Goal: Task Accomplishment & Management: Use online tool/utility

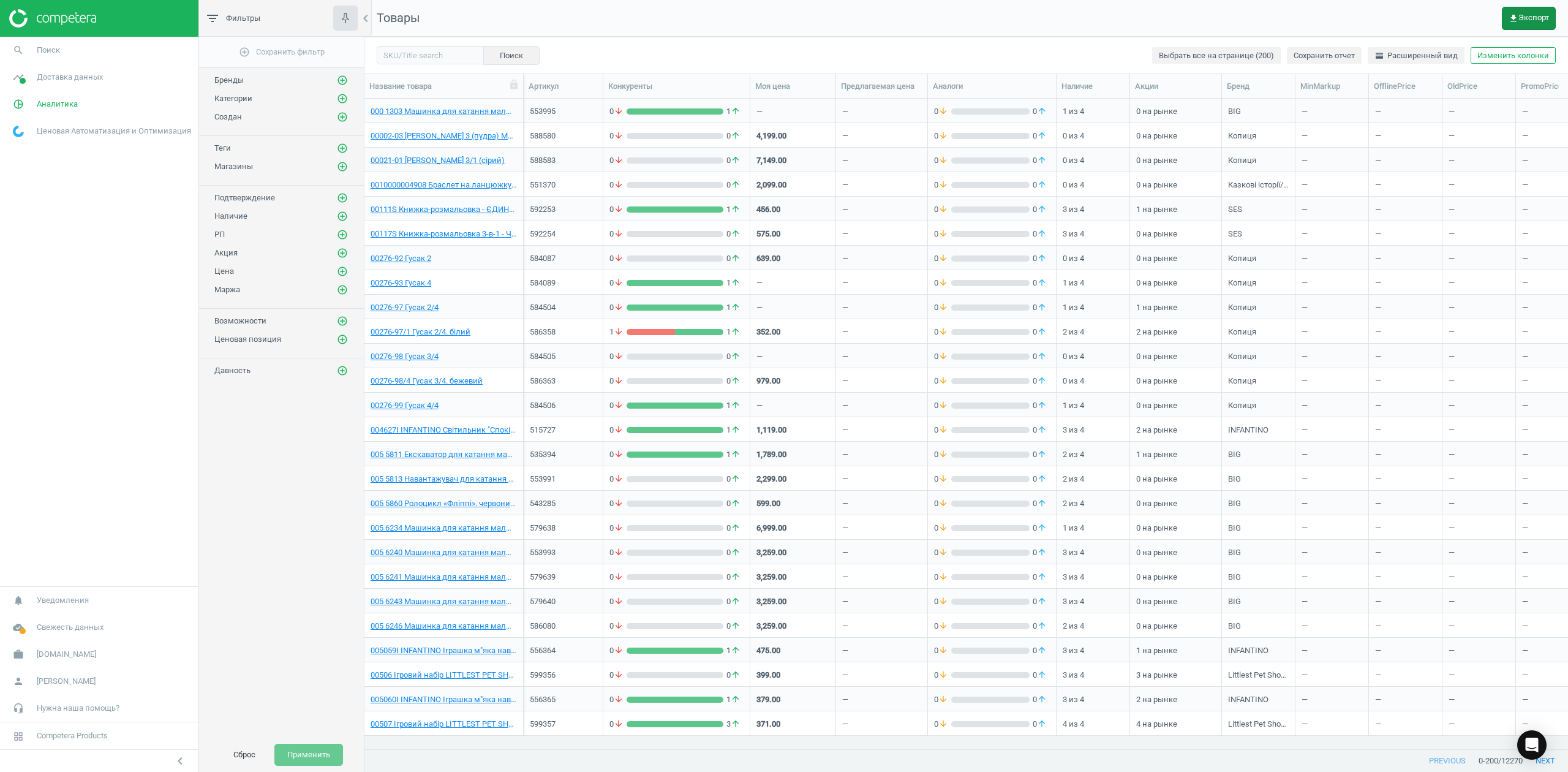
scroll to position [625, 1191]
click at [1532, 13] on span "get_app Экспорт" at bounding box center [1529, 18] width 40 height 10
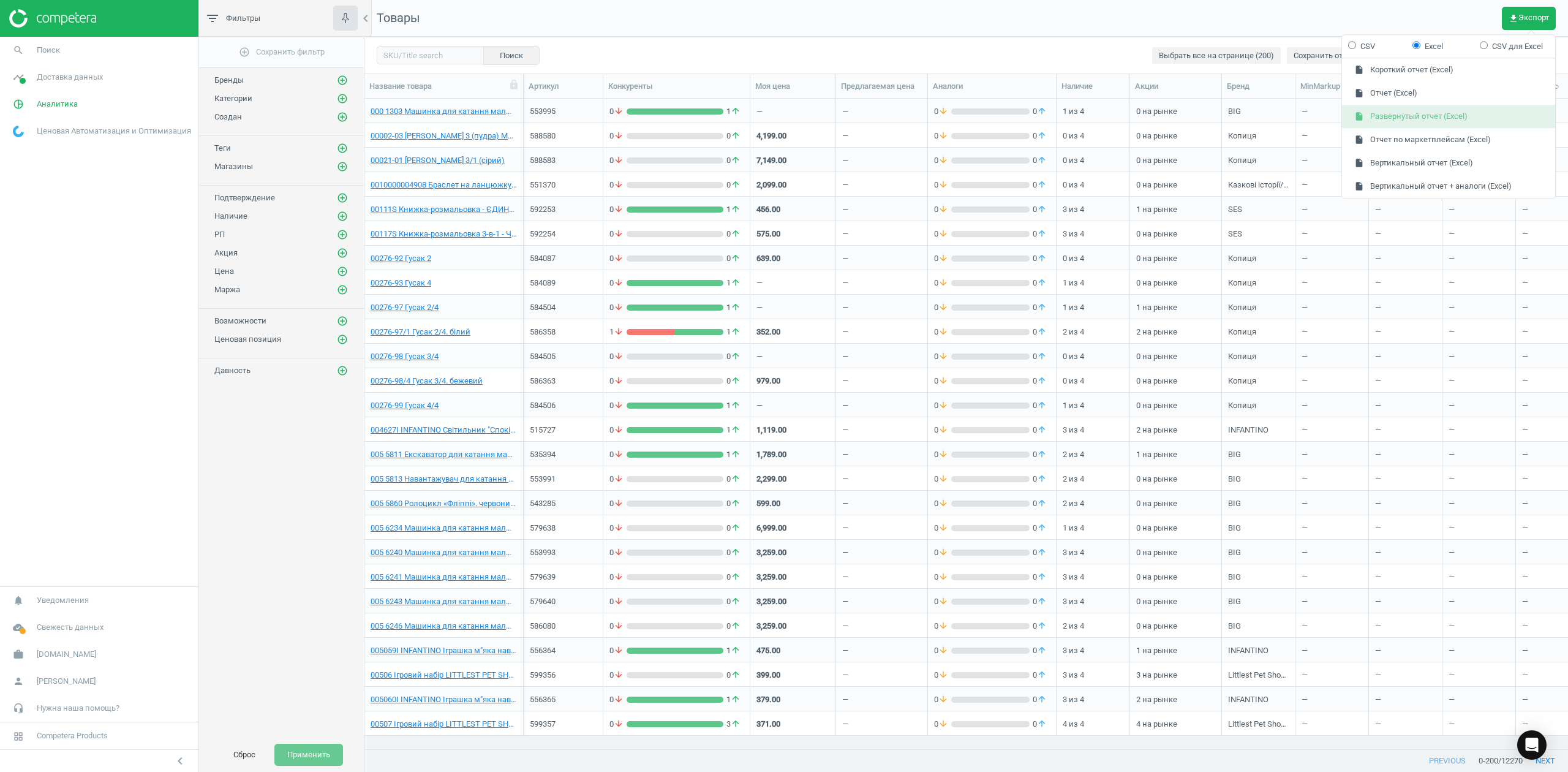
click at [1383, 117] on button "insert_drive_file Развернутый отчет (Excel)" at bounding box center [1448, 117] width 213 height 23
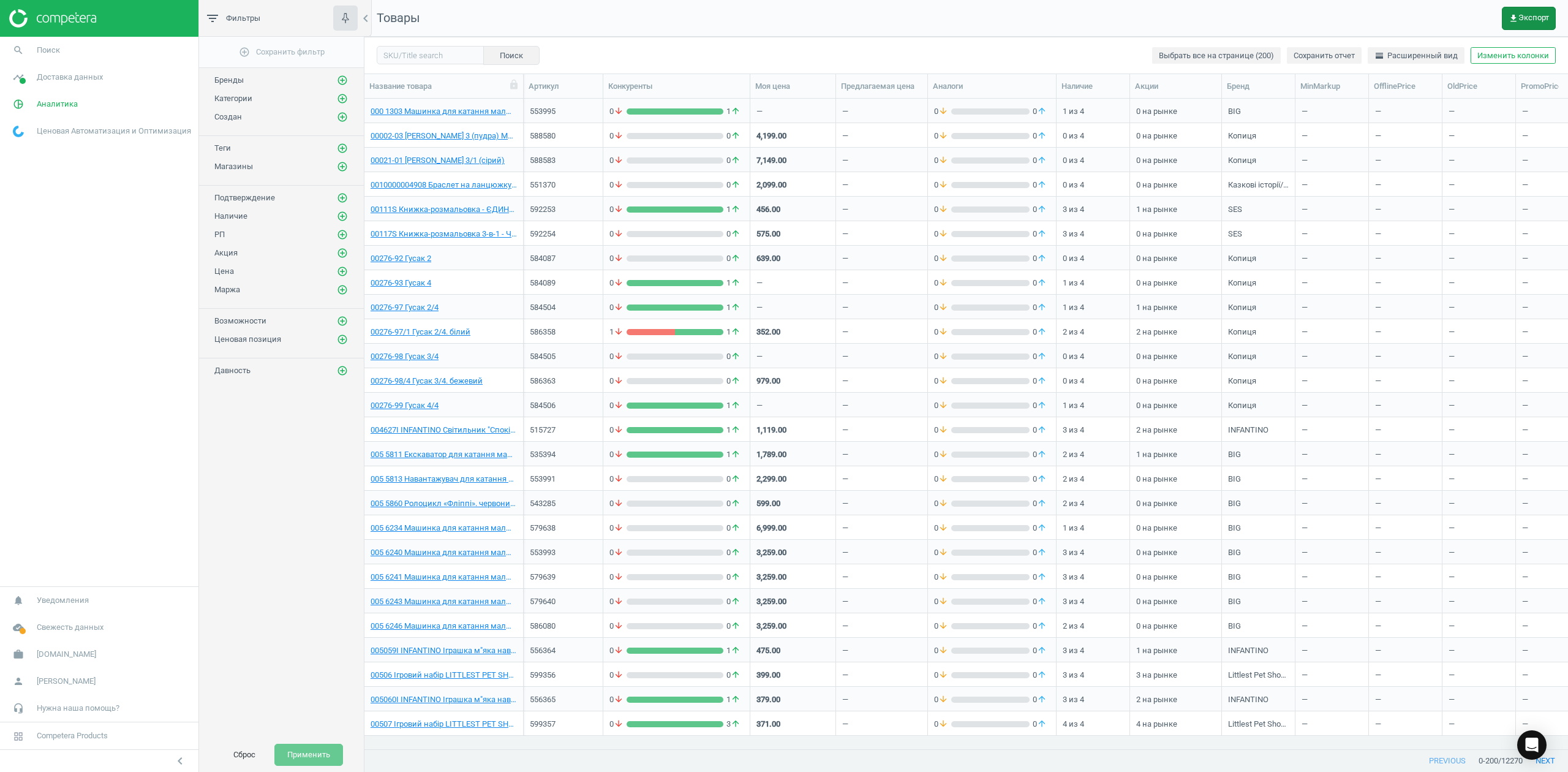
click at [1510, 16] on icon "get_app" at bounding box center [1513, 18] width 10 height 10
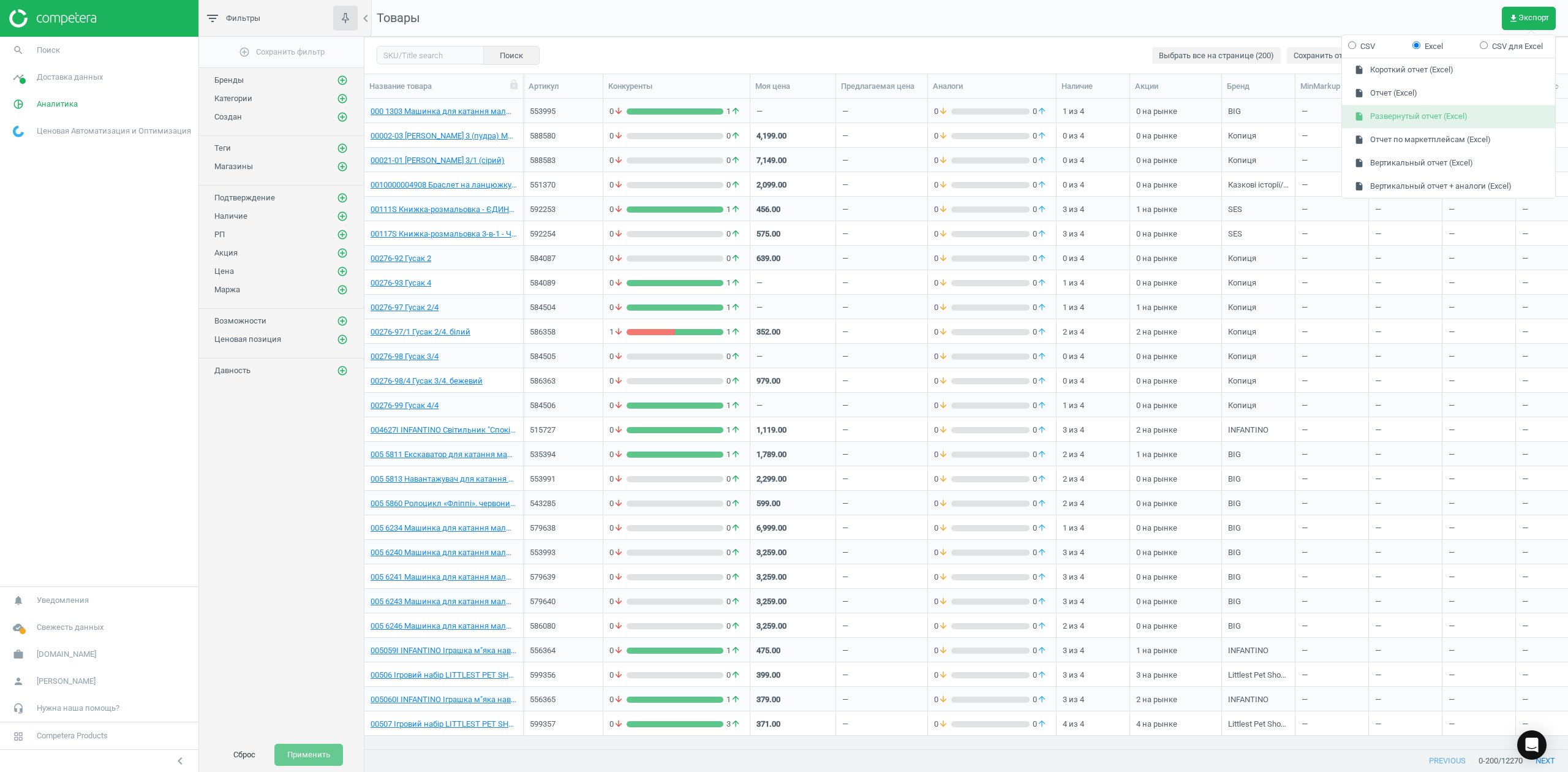
click at [1420, 113] on button "insert_drive_file Развернутый отчет (Excel)" at bounding box center [1448, 117] width 213 height 23
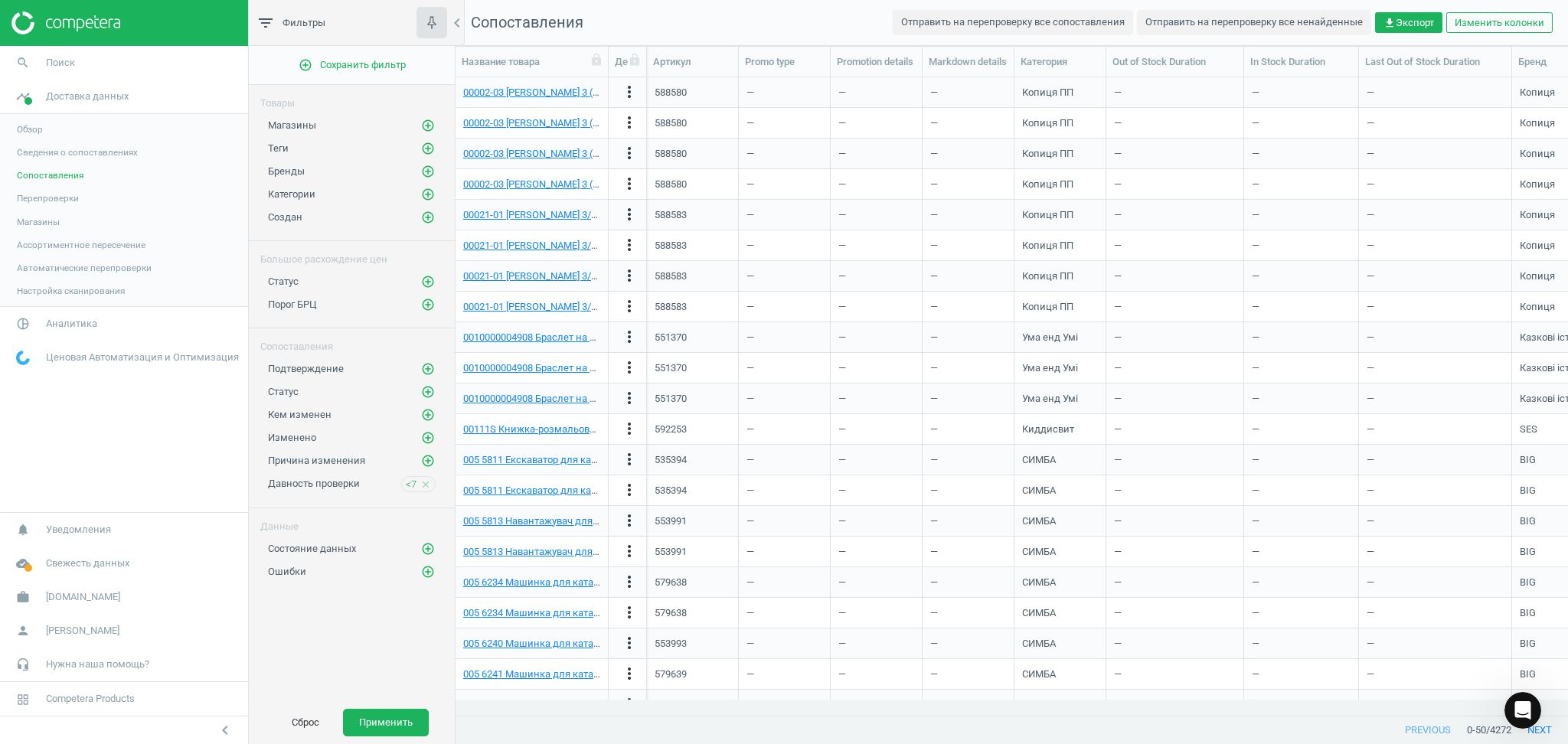
scroll to position [191, 0]
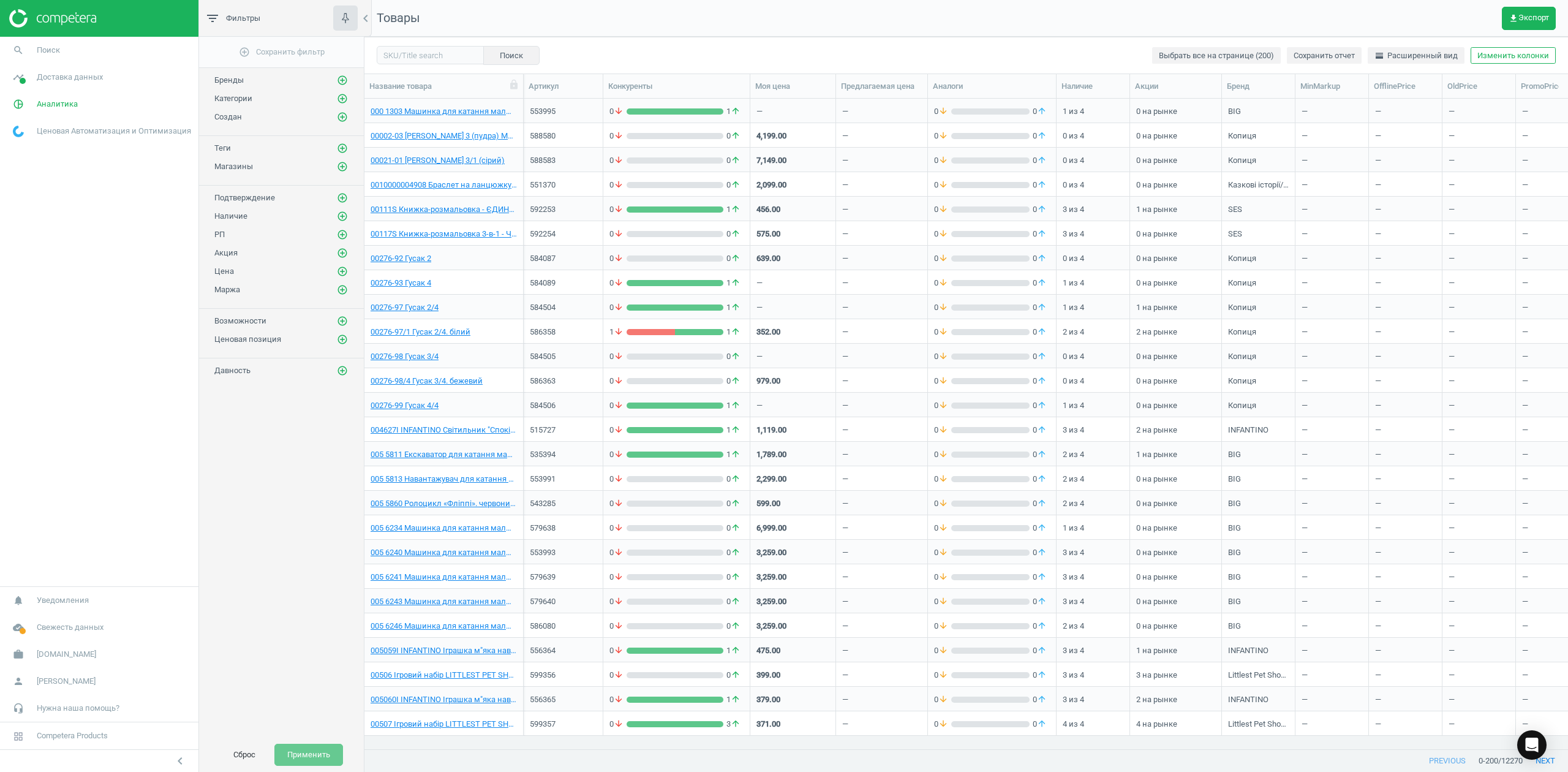
scroll to position [625, 1191]
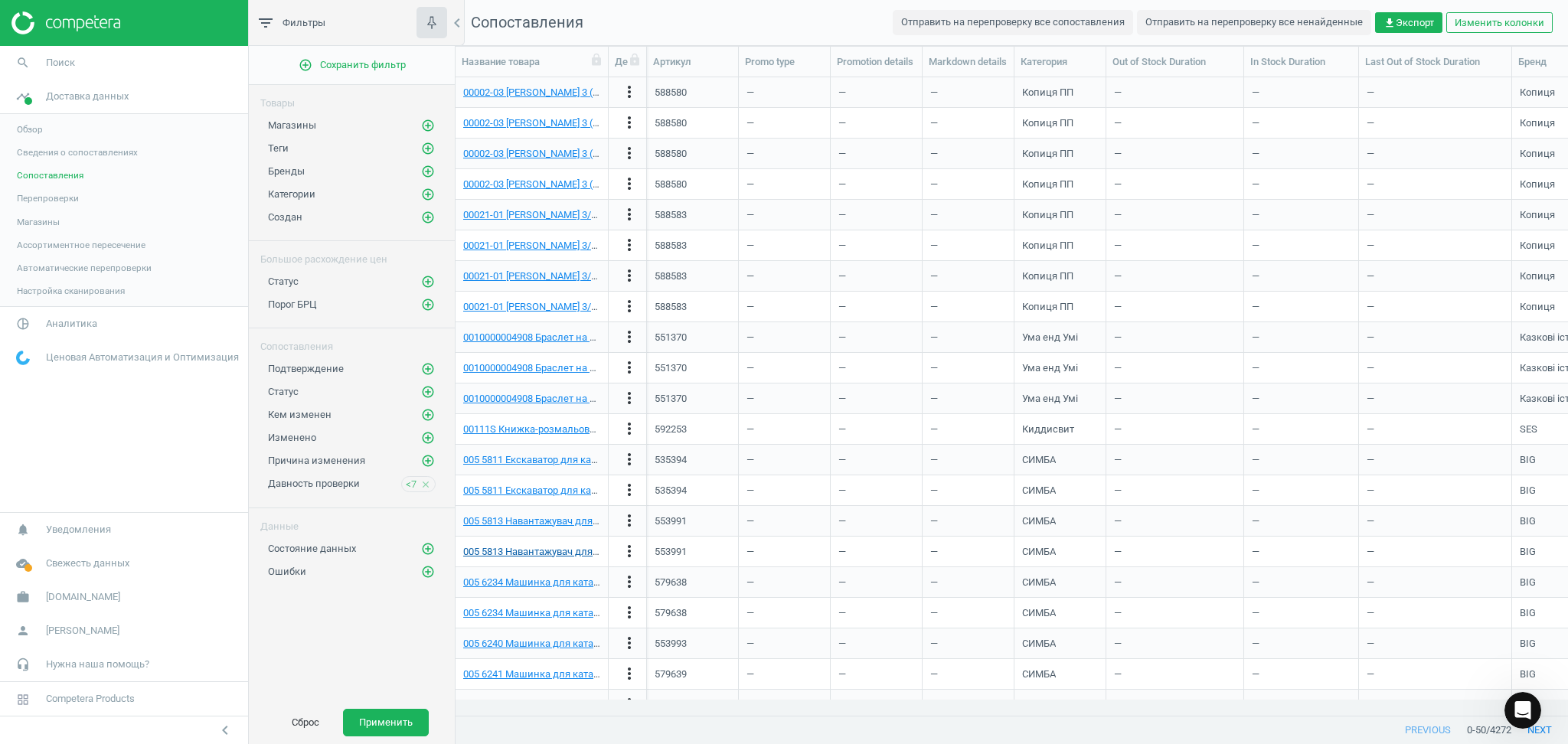
scroll to position [191, 0]
click at [300, 724] on button "Сброс" at bounding box center [306, 723] width 60 height 28
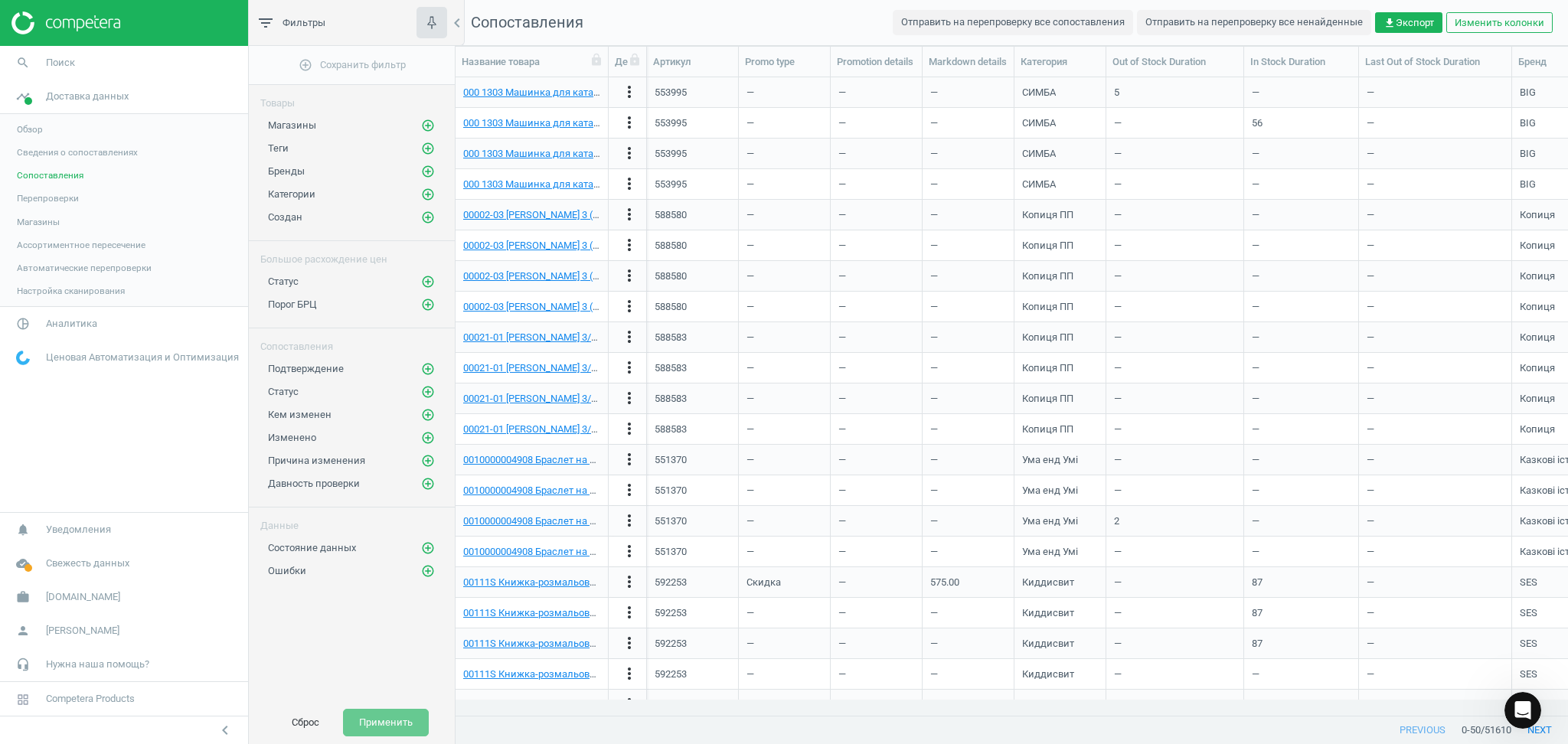
click at [32, 125] on span "Обзор" at bounding box center [29, 129] width 26 height 13
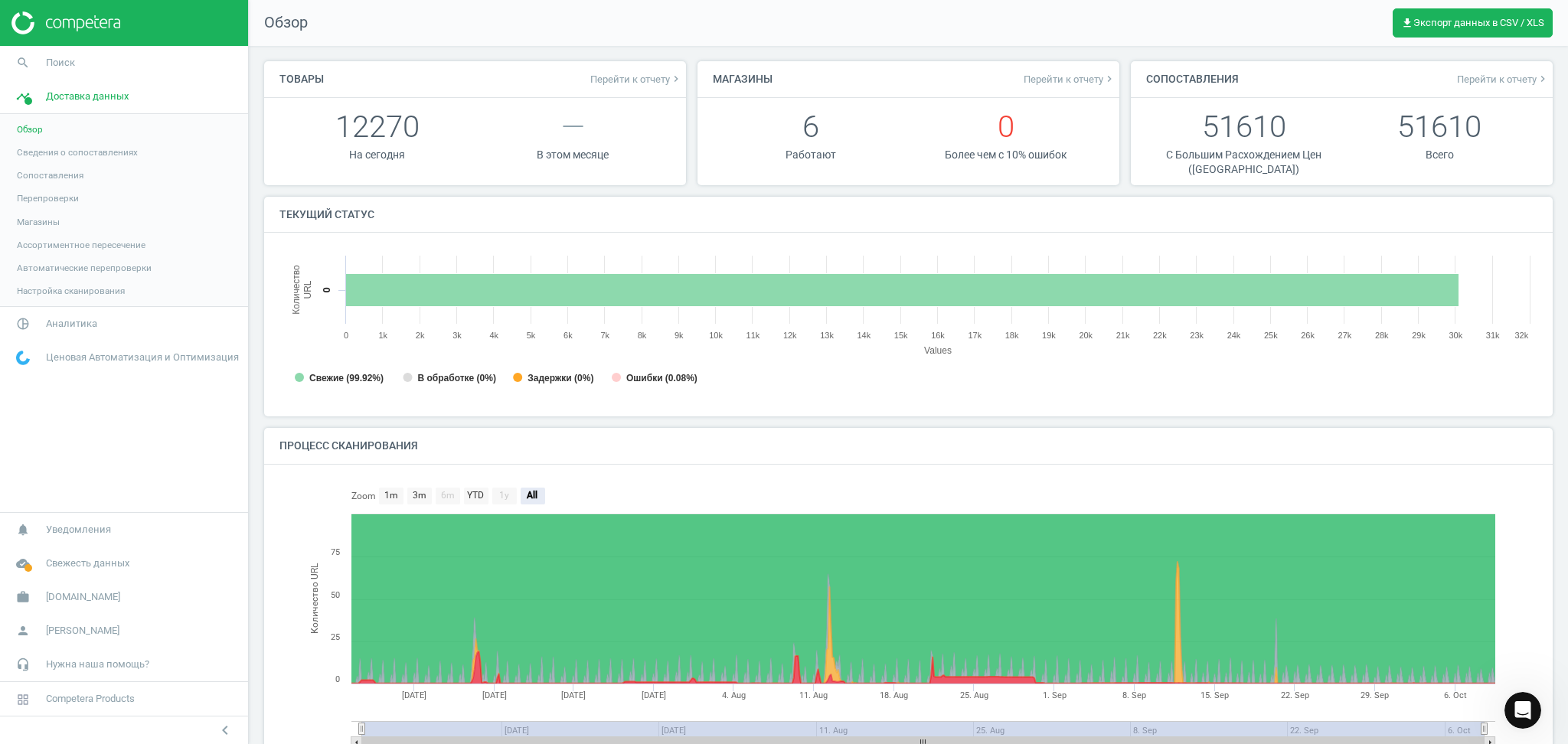
scroll to position [338, 1275]
click at [49, 318] on span "Аналитика" at bounding box center [71, 324] width 51 height 14
click at [30, 184] on span "Товары" at bounding box center [32, 186] width 32 height 13
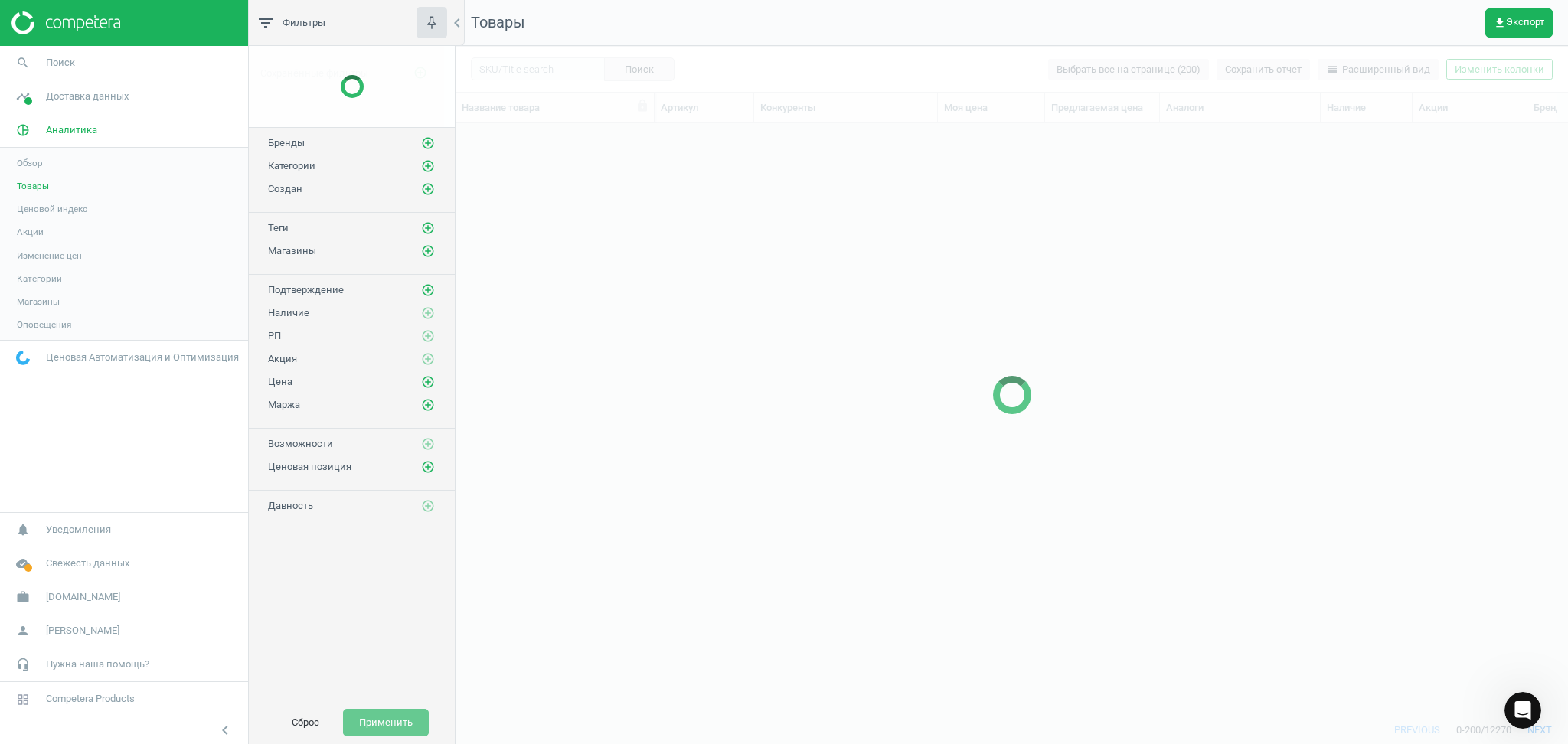
scroll to position [562, 1096]
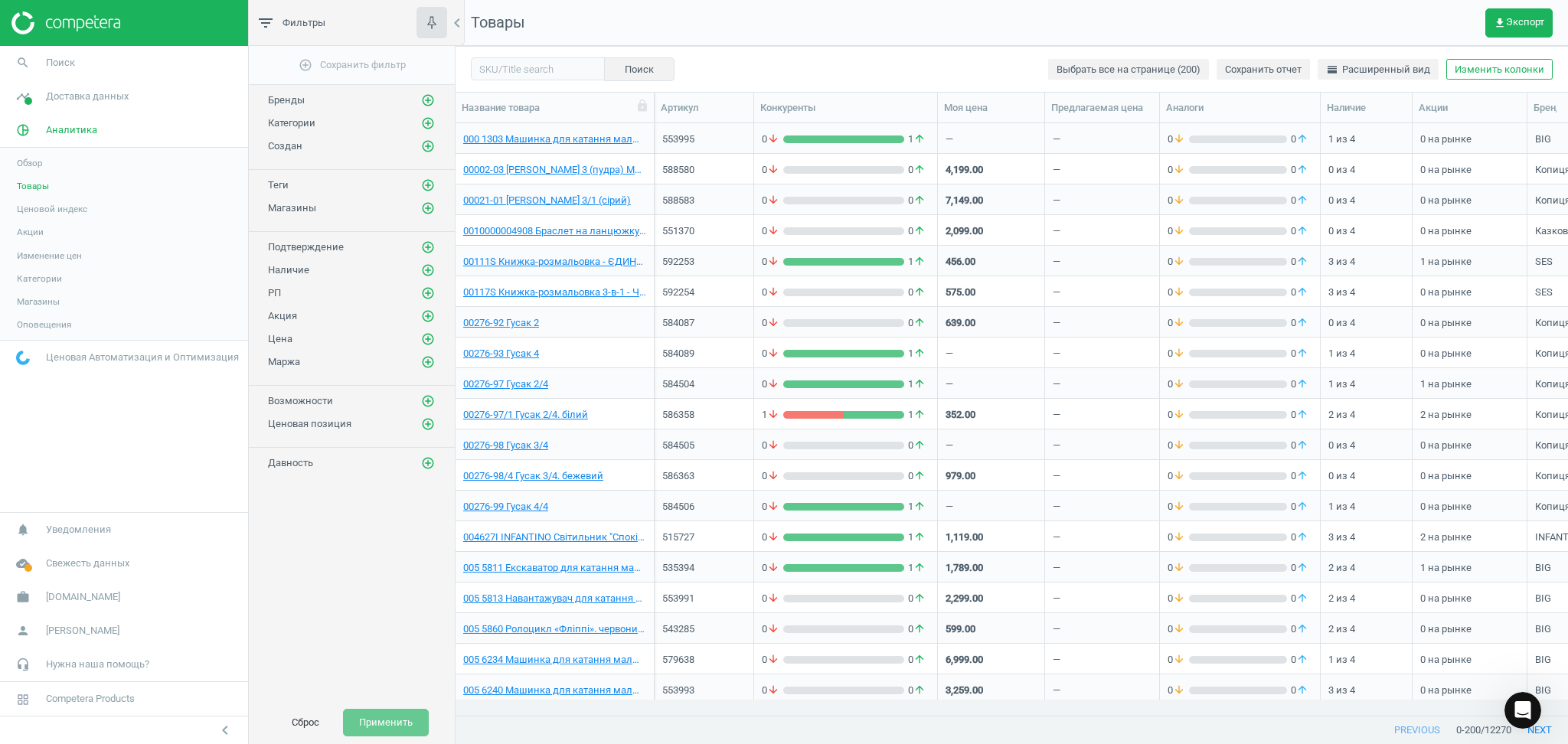
click at [40, 163] on span "Обзор" at bounding box center [29, 163] width 26 height 13
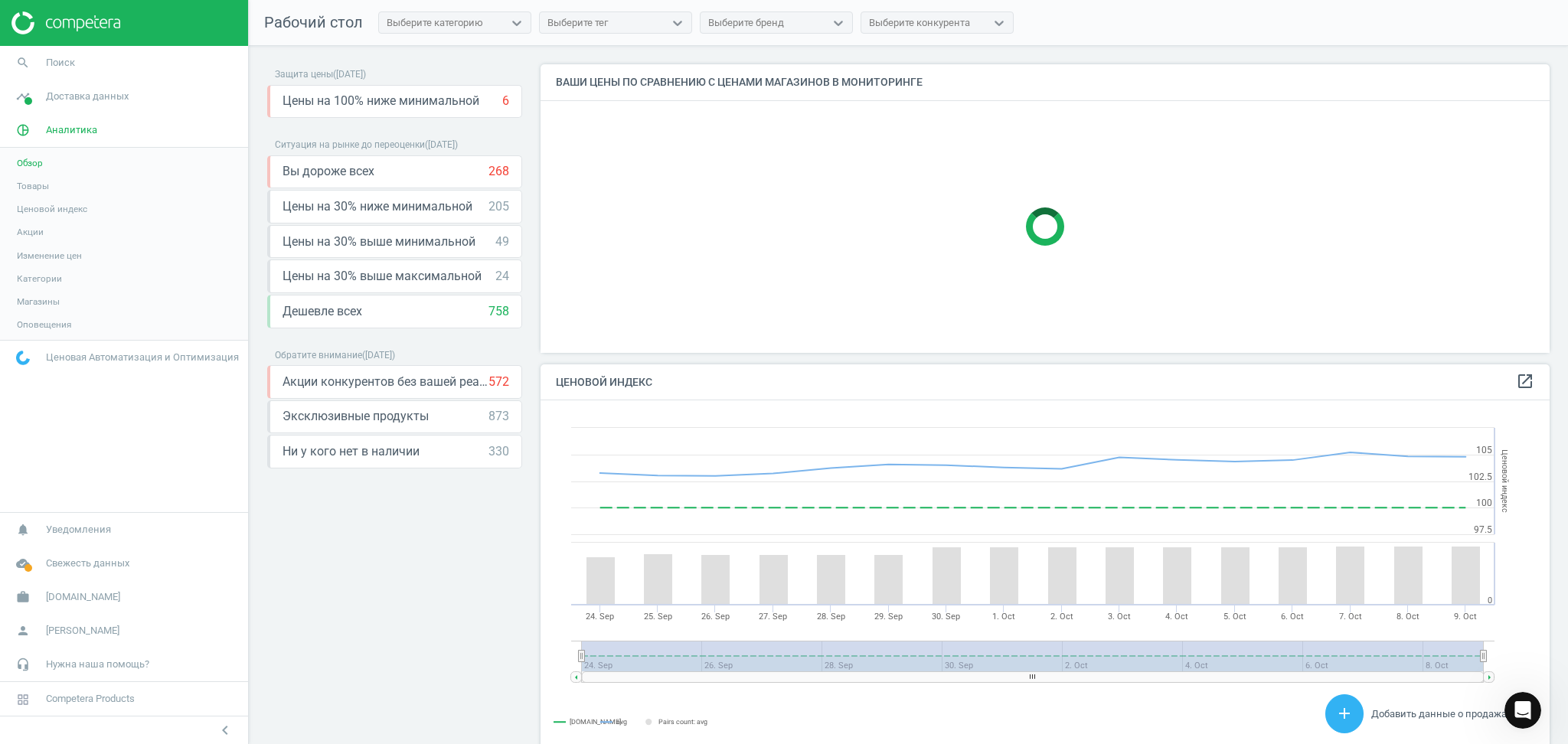
scroll to position [383, 1025]
click at [23, 187] on span "Товары" at bounding box center [32, 186] width 32 height 13
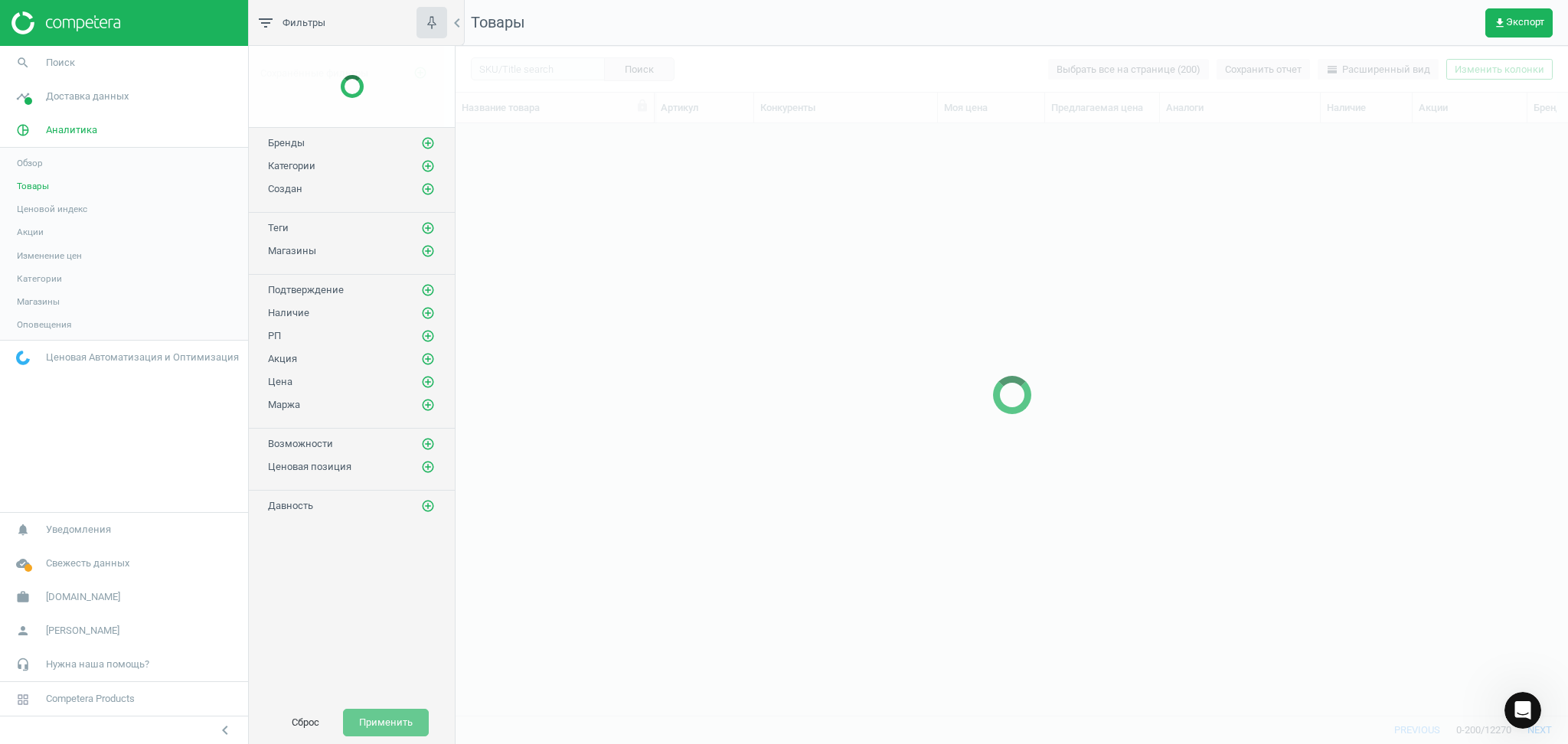
scroll to position [562, 1096]
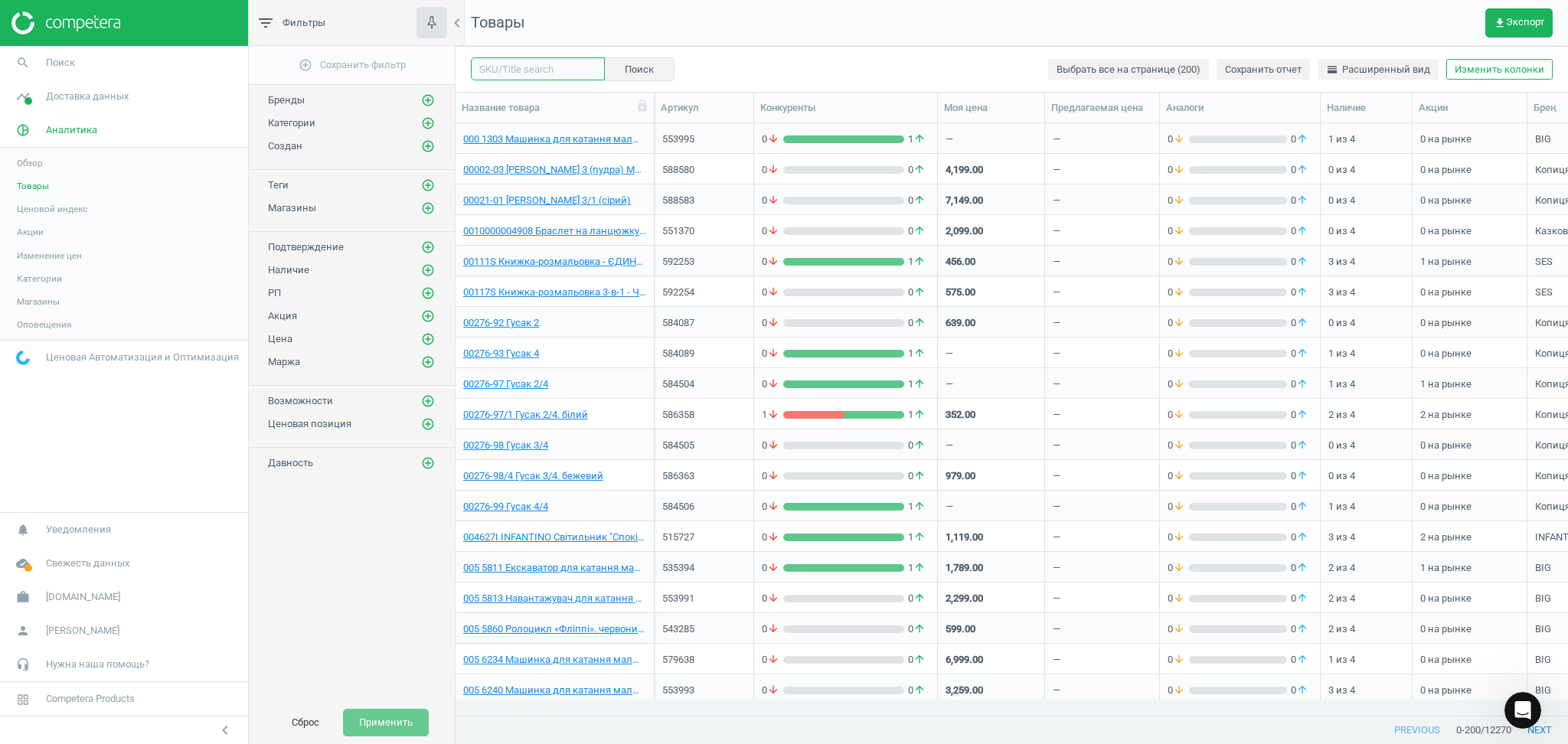
click at [541, 72] on input "text" at bounding box center [537, 69] width 134 height 23
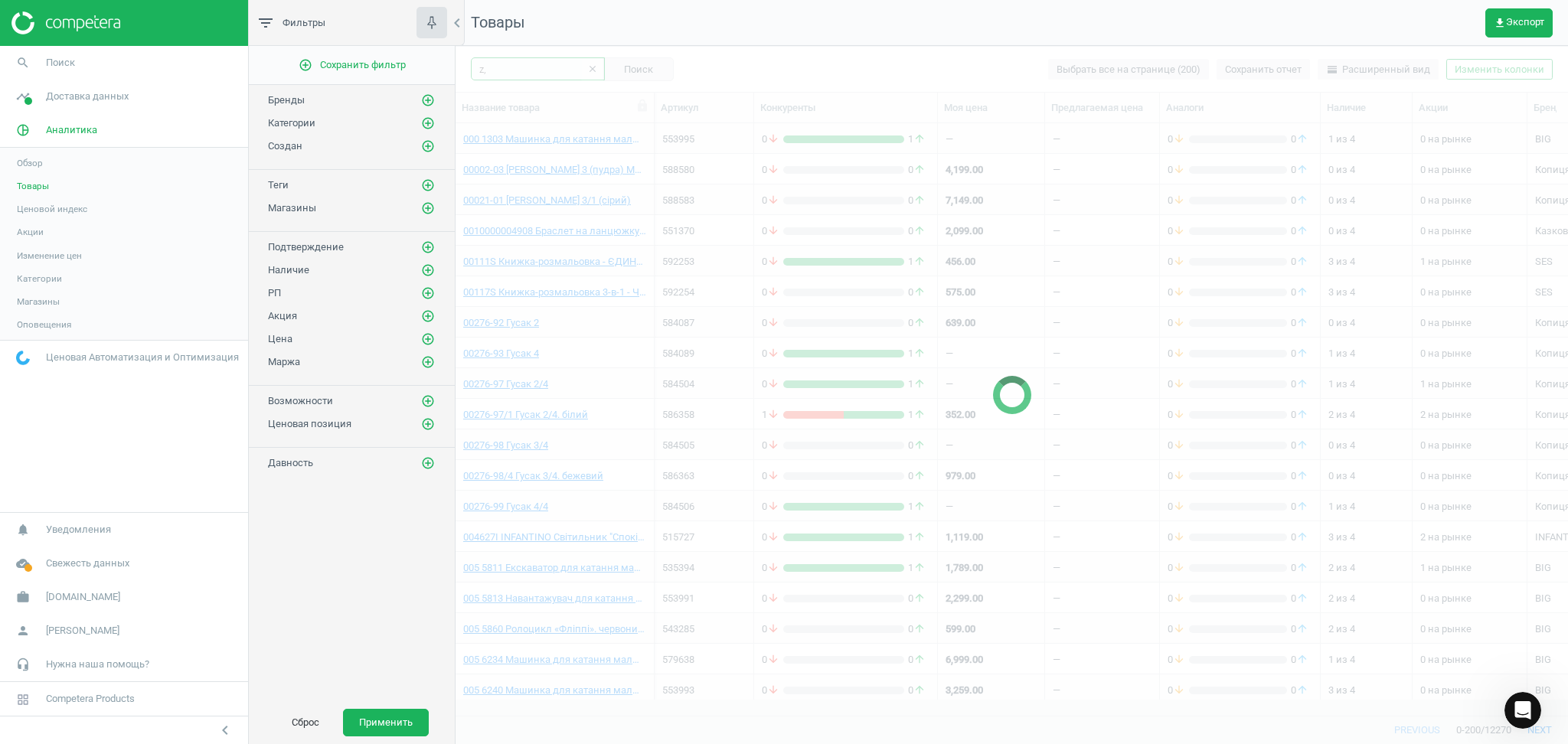
type input "z"
